Goal: Transaction & Acquisition: Purchase product/service

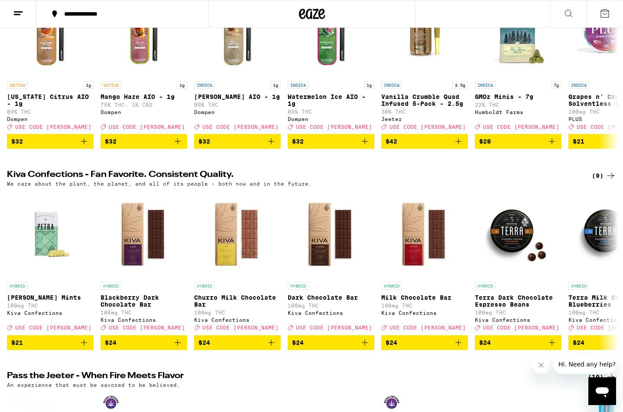
scroll to position [198, 0]
